Goal: Information Seeking & Learning: Check status

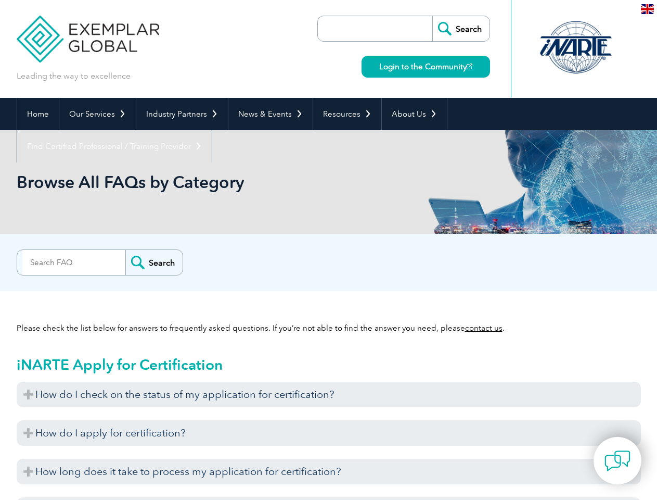
click at [328, 250] on div "Search" at bounding box center [329, 259] width 625 height 21
click at [97, 114] on link "Our Services" at bounding box center [97, 114] width 77 height 32
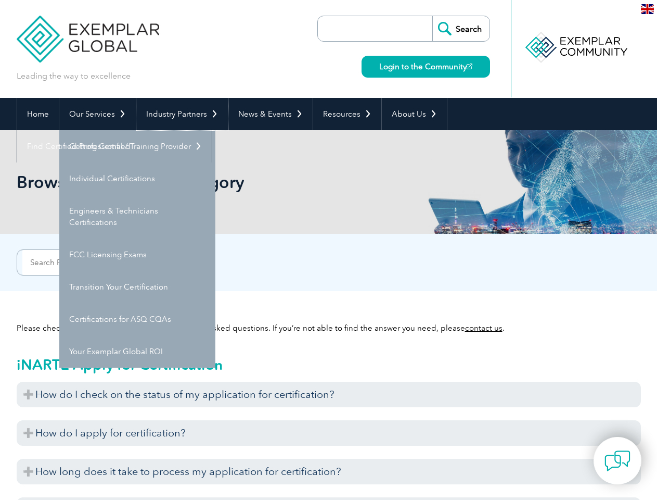
click at [180, 114] on link "Industry Partners" at bounding box center [182, 114] width 92 height 32
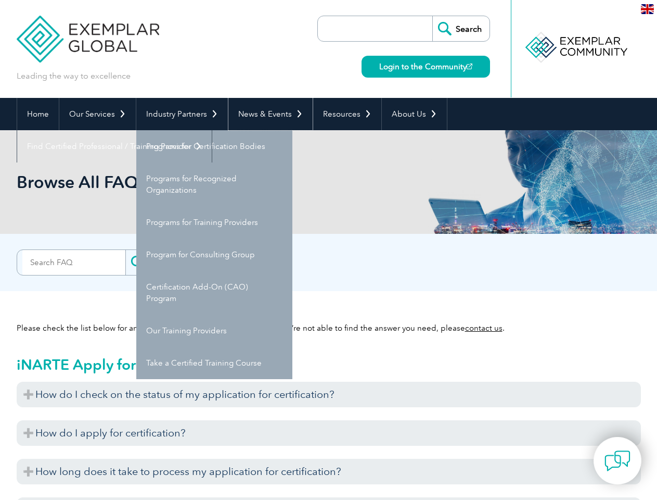
click at [268, 114] on link "News & Events" at bounding box center [271, 114] width 84 height 32
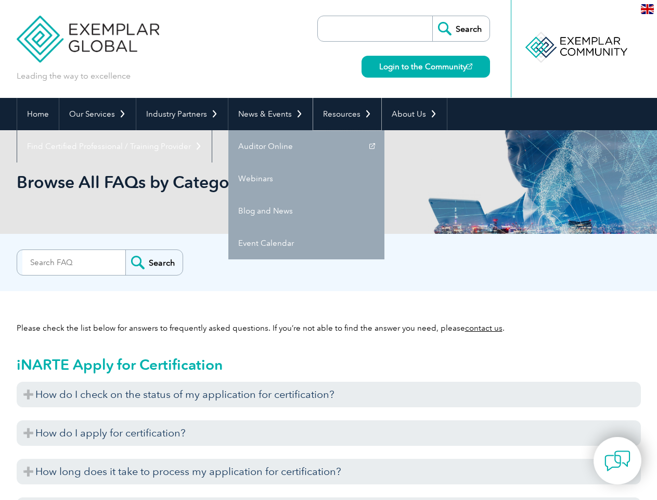
click at [343, 114] on link "Resources" at bounding box center [347, 114] width 68 height 32
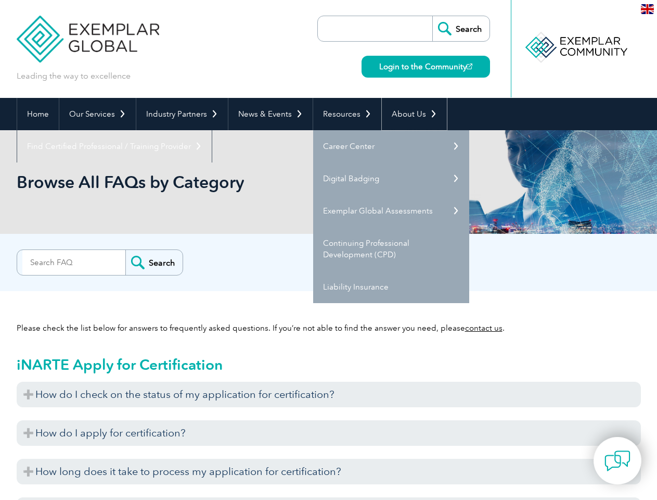
click at [409, 114] on link "About Us" at bounding box center [414, 114] width 65 height 32
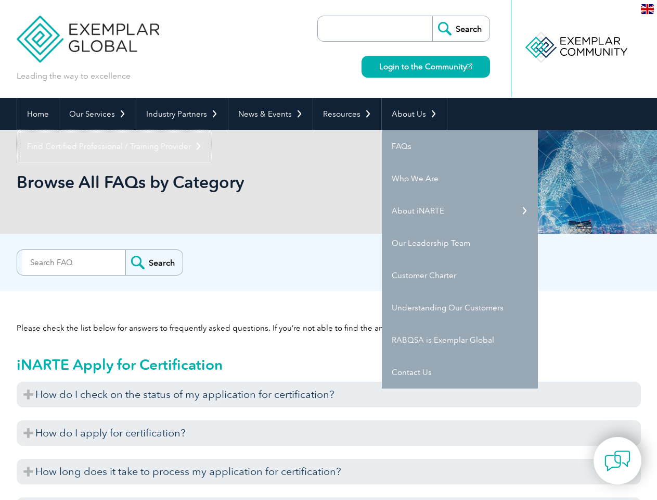
click at [212, 130] on link "Find Certified Professional / Training Provider" at bounding box center [114, 146] width 195 height 32
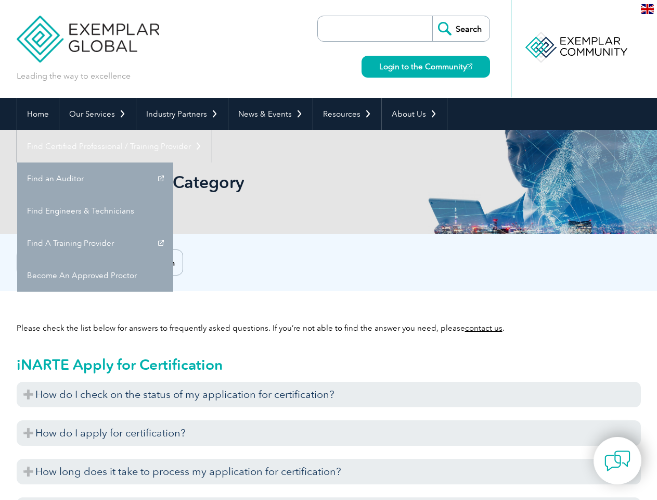
click at [329, 394] on h3 "How do I check on the status of my application for certification?" at bounding box center [329, 395] width 625 height 26
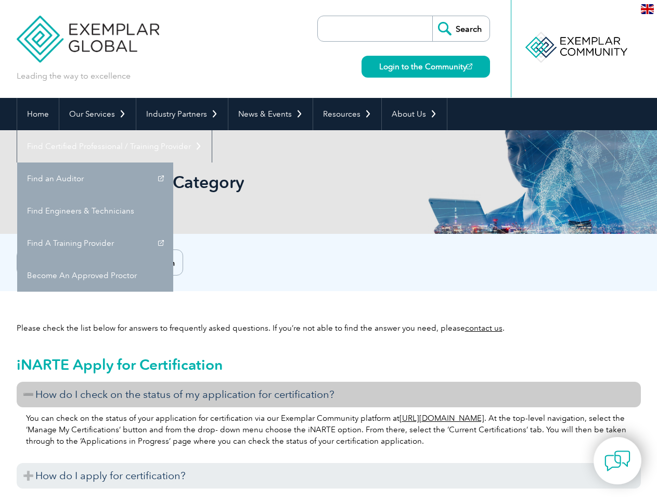
click at [329, 433] on p "You can check on the status of your application for certification via our Exemp…" at bounding box center [329, 429] width 606 height 34
click at [329, 471] on h3 "How do I apply for certification?" at bounding box center [329, 476] width 625 height 26
